Goal: Complete application form

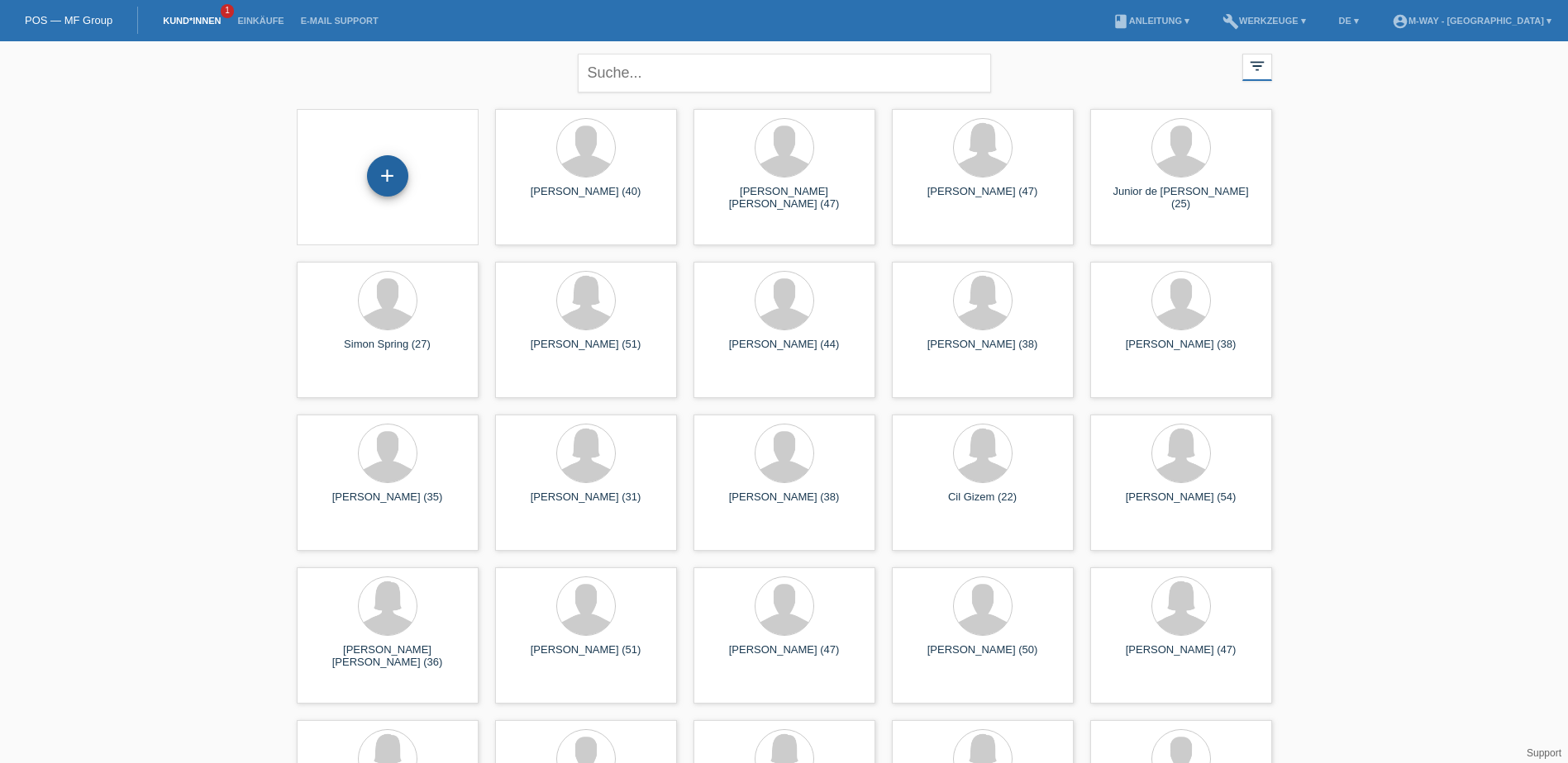
click at [383, 178] on div "+" at bounding box center [387, 175] width 41 height 41
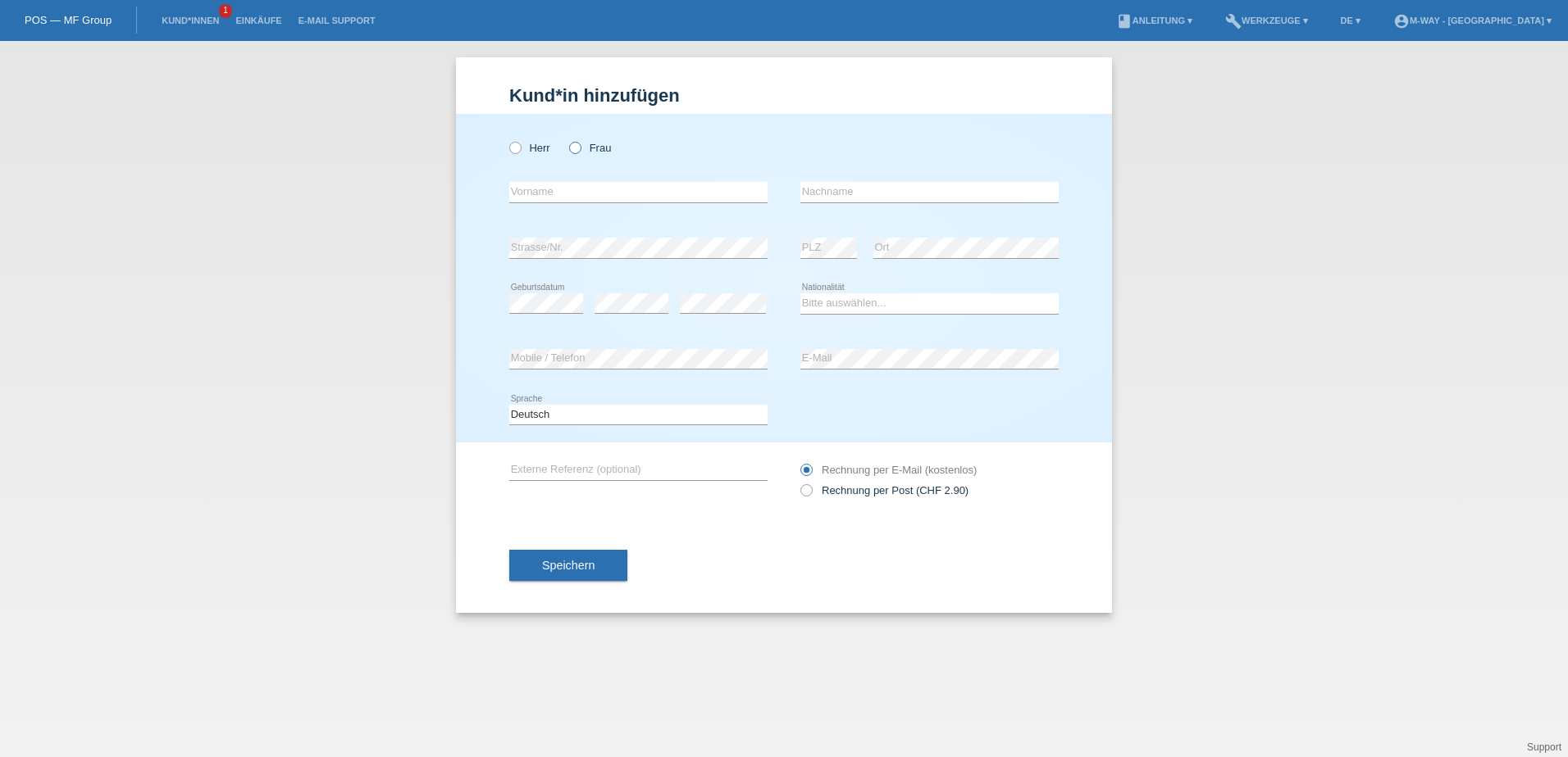
click at [590, 151] on label "Frau" at bounding box center [590, 148] width 42 height 12
click at [580, 151] on input "Frau" at bounding box center [575, 147] width 10 height 10
radio input "true"
click at [586, 193] on input "text" at bounding box center [638, 192] width 258 height 21
type input "Sekri"
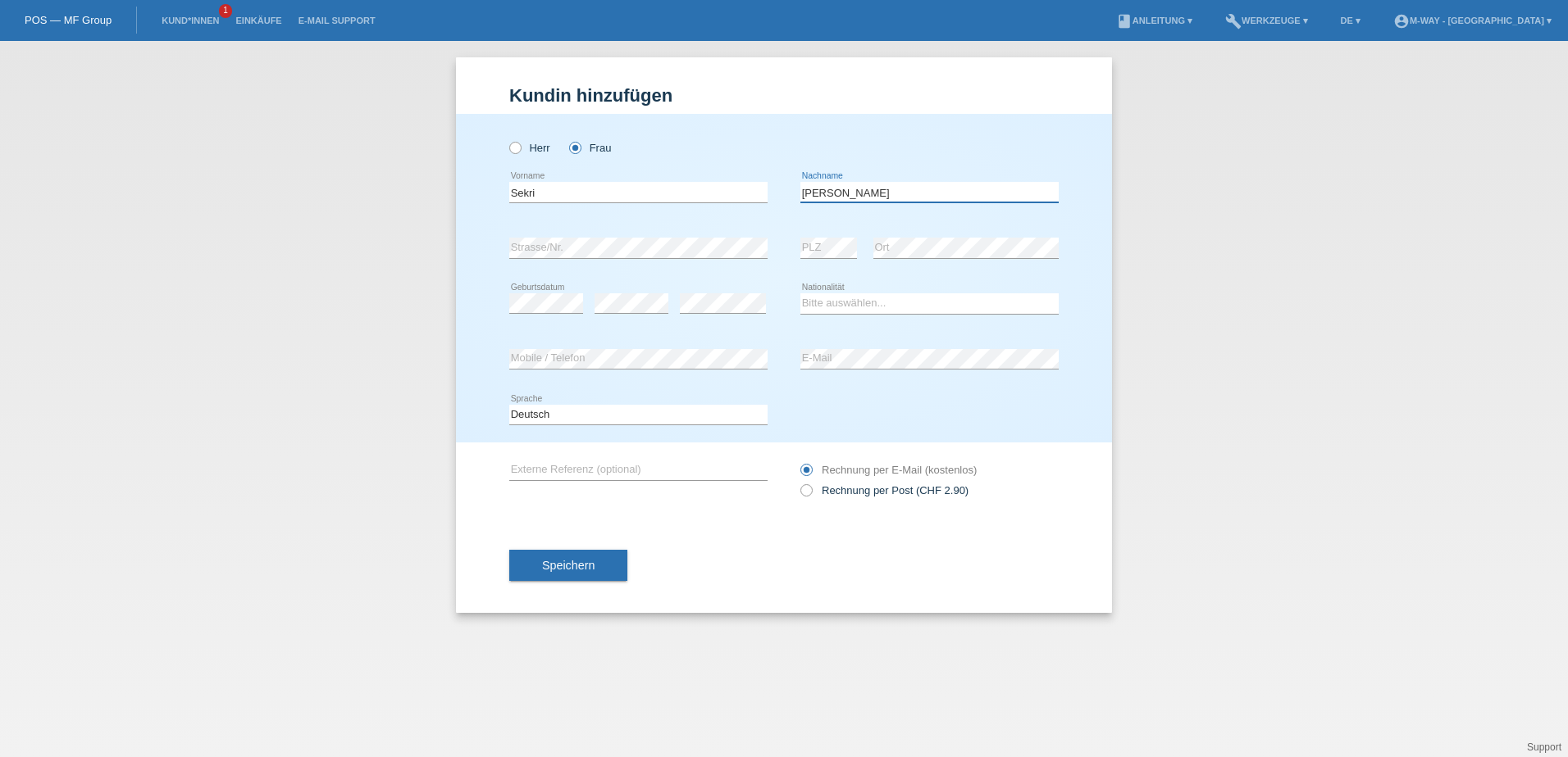
type input "Daniela"
click at [832, 304] on select "Bitte auswählen... Schweiz Deutschland Liechtenstein Österreich ------------ Af…" at bounding box center [929, 303] width 258 height 20
select select "CH"
click at [800, 293] on select "Bitte auswählen... Schweiz Deutschland Liechtenstein Österreich ------------ Af…" at bounding box center [929, 303] width 258 height 20
click at [558, 566] on span "Speichern" at bounding box center [568, 565] width 53 height 13
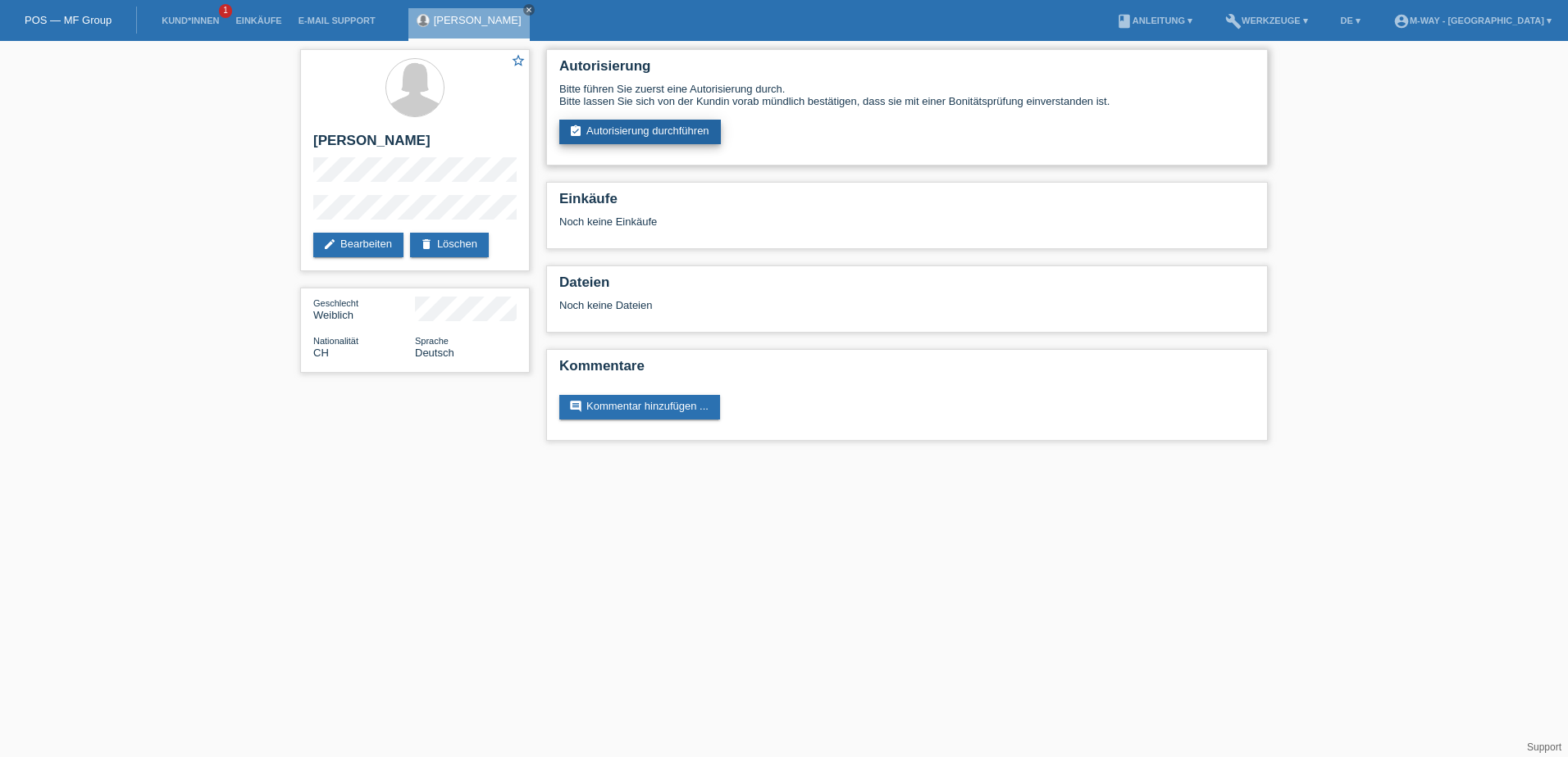
click at [702, 131] on link "assignment_turned_in Autorisierung durchführen" at bounding box center [639, 132] width 162 height 24
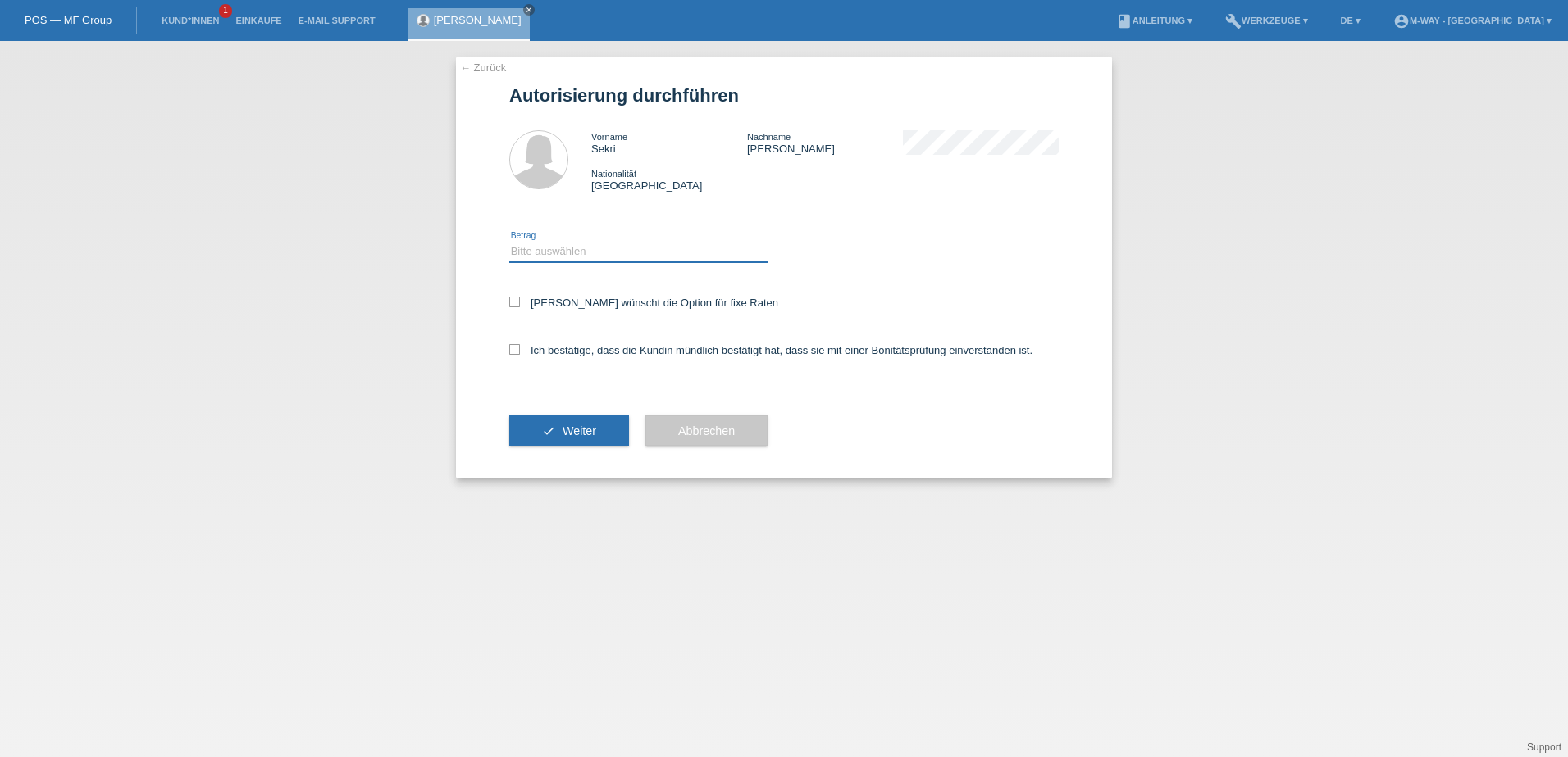
click at [634, 253] on select "Bitte auswählen CHF 1.00 - CHF 499.00 CHF 500.00 - CHF 1'999.00 CHF 2'000.00 - …" at bounding box center [638, 252] width 258 height 20
select select "3"
click at [509, 242] on select "Bitte auswählen CHF 1.00 - CHF 499.00 CHF 500.00 - CHF 1'999.00 CHF 2'000.00 - …" at bounding box center [638, 252] width 258 height 20
click at [565, 303] on label "Kundin wünscht die Option für fixe Raten" at bounding box center [643, 303] width 269 height 12
click at [520, 303] on input "Kundin wünscht die Option für fixe Raten" at bounding box center [514, 302] width 10 height 10
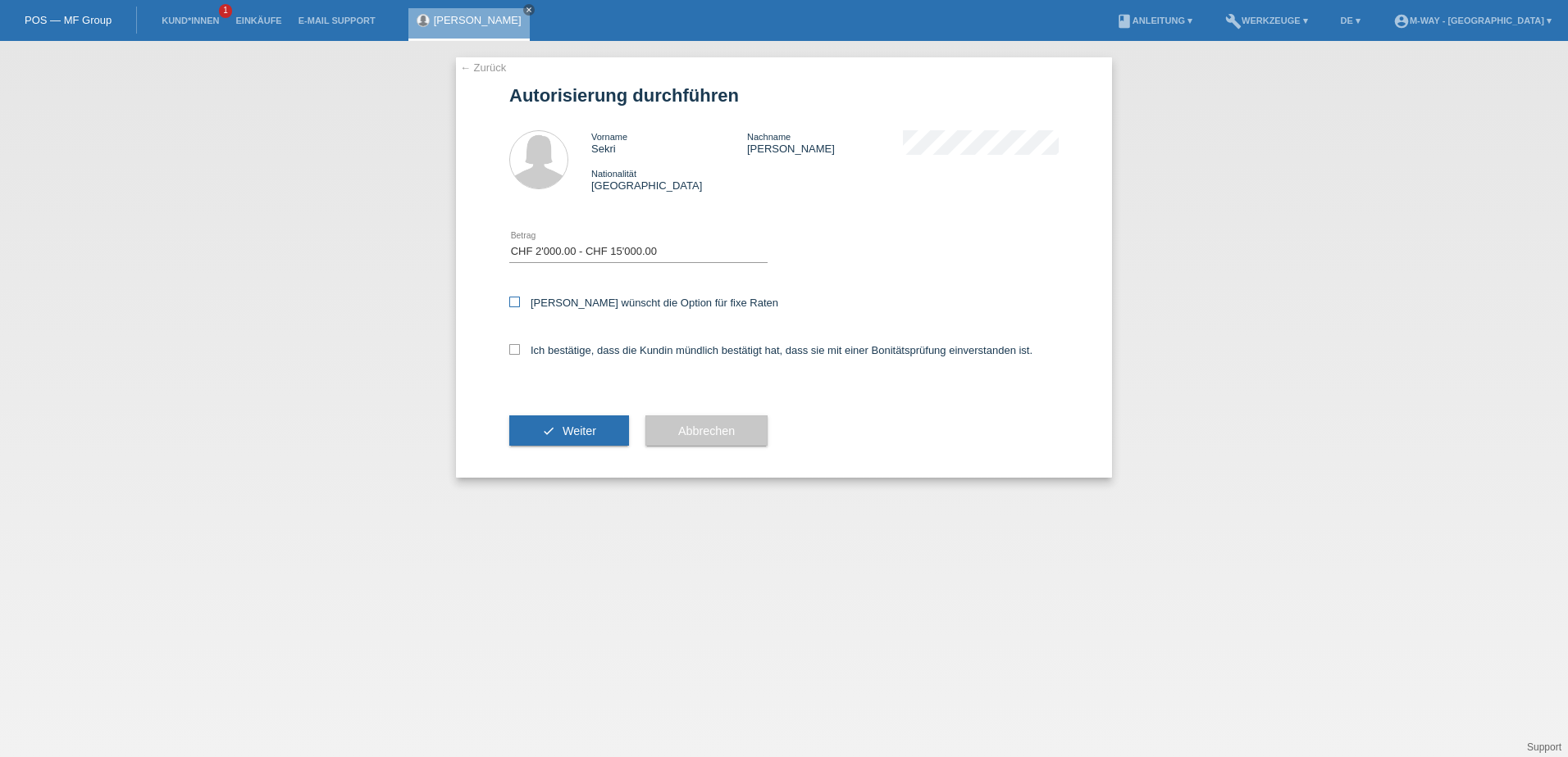
checkbox input "true"
click at [562, 350] on label "Ich bestätige, dass die Kundin mündlich bestätigt hat, dass sie mit einer Bonit…" at bounding box center [770, 350] width 523 height 12
click at [520, 350] on input "Ich bestätige, dass die Kundin mündlich bestätigt hat, dass sie mit einer Bonit…" at bounding box center [514, 350] width 10 height 10
checkbox input "true"
click at [574, 434] on span "Weiter" at bounding box center [579, 431] width 34 height 13
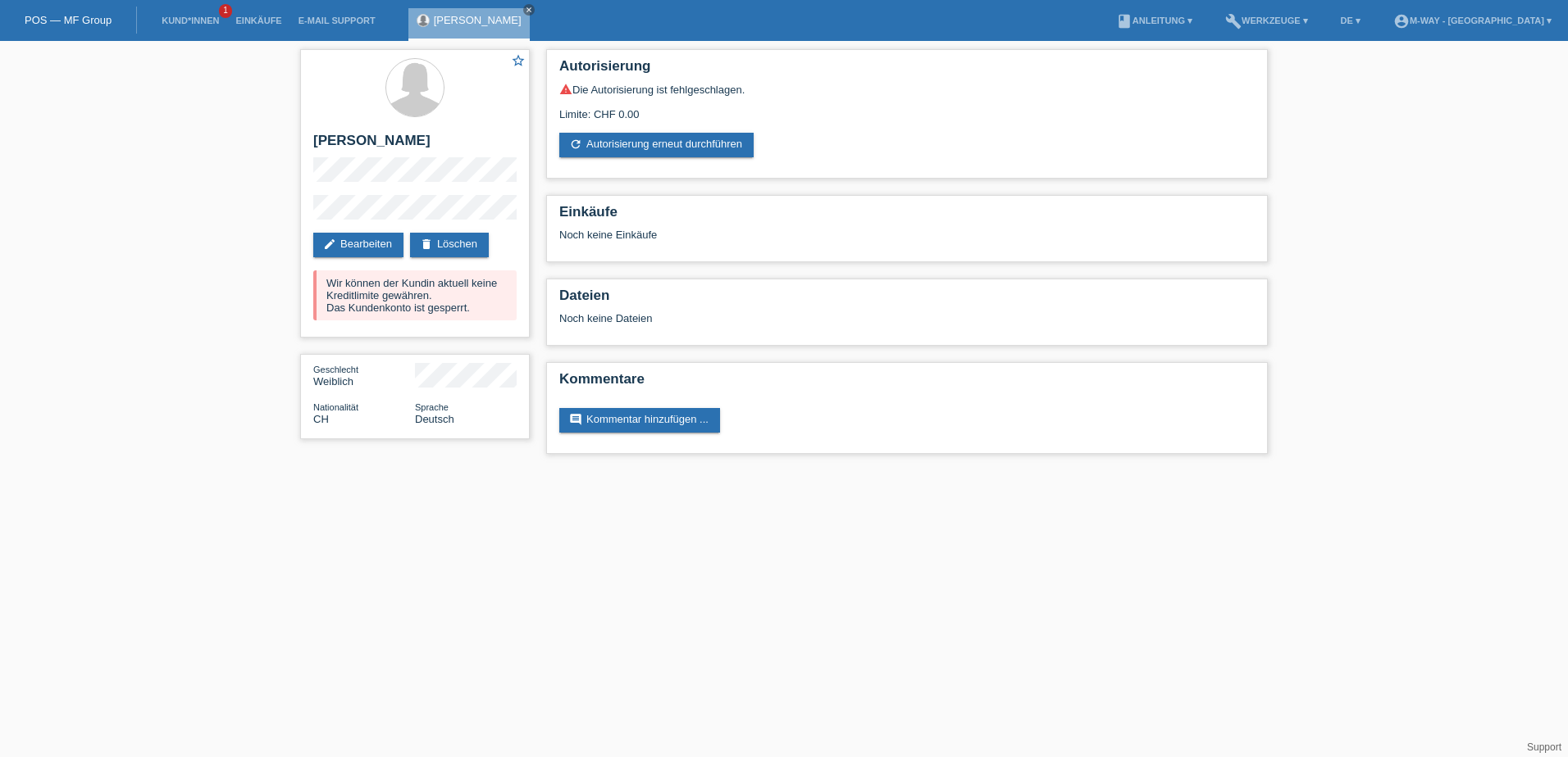
click at [267, 155] on div "star_border [PERSON_NAME] edit Bearbeiten delete Löschen Wir können der Kundin …" at bounding box center [784, 255] width 1568 height 429
click at [204, 259] on div "star_border [PERSON_NAME] edit Bearbeiten delete Löschen Wir können der Kundin …" at bounding box center [784, 255] width 1568 height 429
